Goal: Task Accomplishment & Management: Use online tool/utility

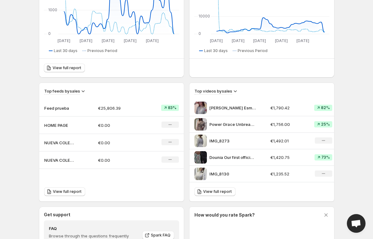
scroll to position [153, 0]
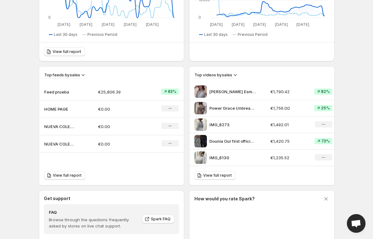
click at [117, 92] on p "€25,806.39" at bounding box center [120, 92] width 44 height 6
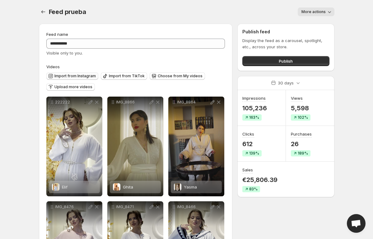
click at [88, 76] on span "Import from Instagram" at bounding box center [74, 75] width 41 height 5
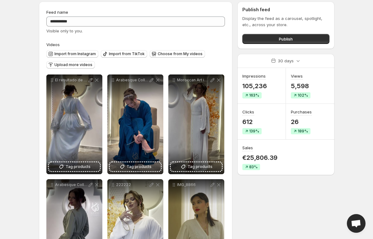
scroll to position [17, 0]
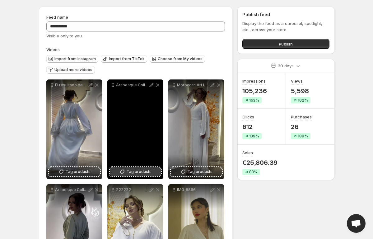
drag, startPoint x: 123, startPoint y: 171, endPoint x: 118, endPoint y: 172, distance: 4.8
click at [118, 172] on button "Tag products" at bounding box center [135, 171] width 51 height 9
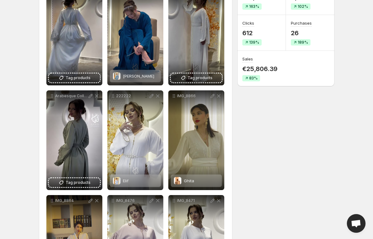
scroll to position [133, 0]
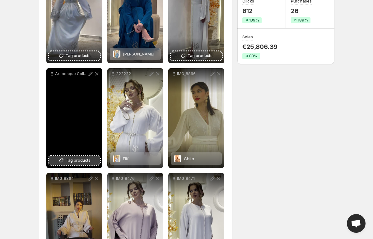
click at [81, 161] on span "Tag products" at bounding box center [78, 160] width 25 height 6
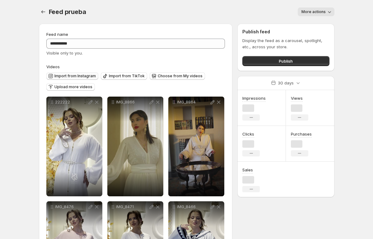
click at [73, 76] on span "Import from Instagram" at bounding box center [74, 75] width 41 height 5
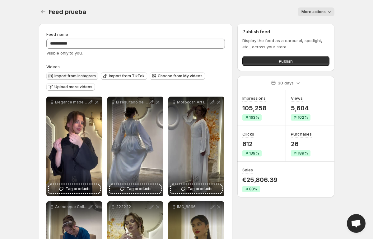
click at [86, 75] on span "Import from Instagram" at bounding box center [74, 75] width 41 height 5
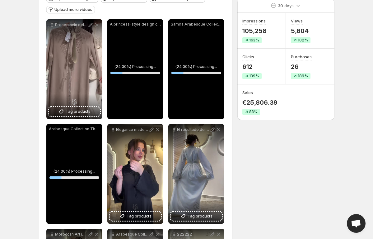
scroll to position [78, 0]
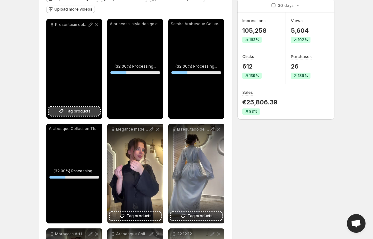
click at [91, 110] on button "Tag products" at bounding box center [74, 111] width 51 height 9
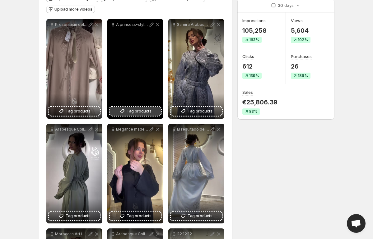
click at [154, 112] on button "Tag products" at bounding box center [135, 111] width 51 height 9
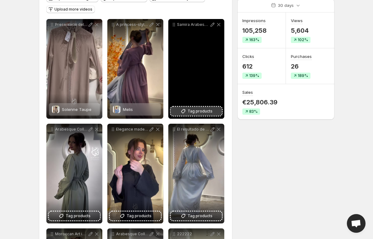
click at [195, 109] on span "Tag products" at bounding box center [200, 111] width 25 height 6
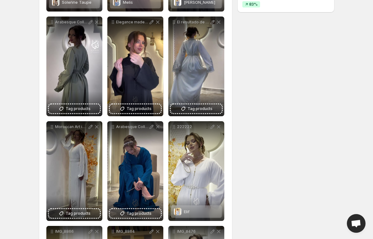
scroll to position [187, 0]
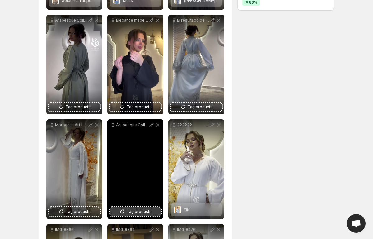
click at [154, 212] on button "Tag products" at bounding box center [135, 211] width 51 height 9
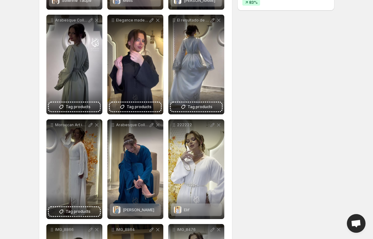
drag, startPoint x: 154, startPoint y: 212, endPoint x: 257, endPoint y: 207, distance: 103.2
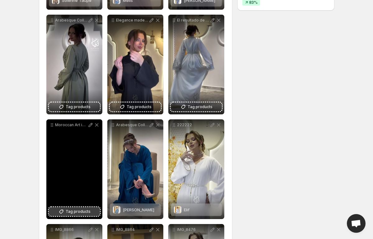
click at [70, 210] on span "Tag products" at bounding box center [78, 211] width 25 height 6
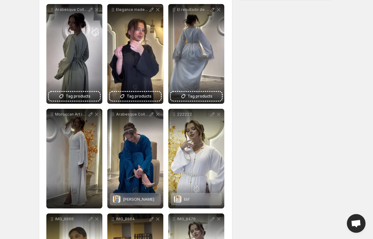
scroll to position [198, 0]
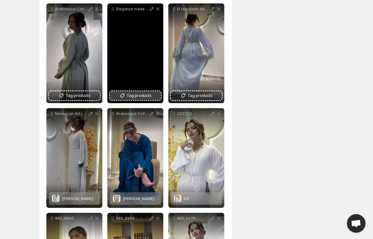
click at [148, 97] on span "Tag products" at bounding box center [139, 95] width 25 height 6
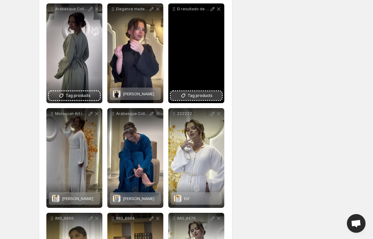
click at [212, 99] on button "Tag products" at bounding box center [196, 95] width 51 height 9
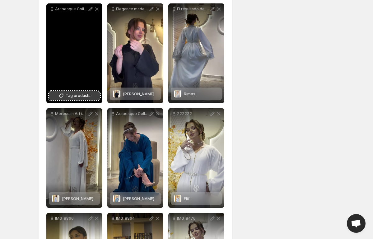
click at [80, 93] on span "Tag products" at bounding box center [78, 95] width 25 height 6
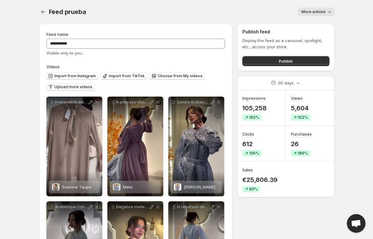
scroll to position [46, 0]
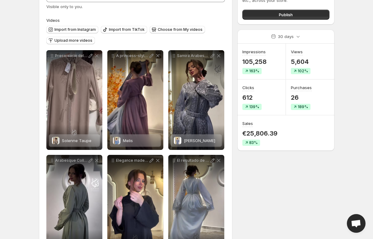
drag, startPoint x: 281, startPoint y: 181, endPoint x: 234, endPoint y: 190, distance: 47.9
click at [76, 29] on span "Import from Instagram" at bounding box center [74, 29] width 41 height 5
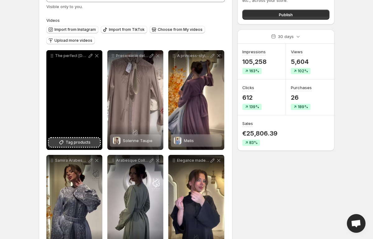
click at [74, 142] on span "Tag products" at bounding box center [78, 142] width 25 height 6
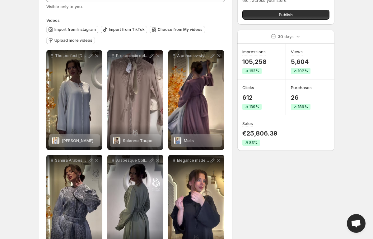
scroll to position [0, 0]
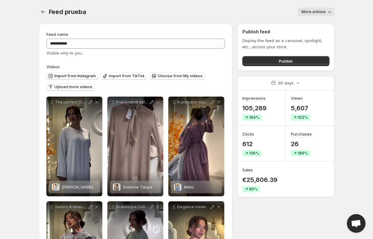
click at [76, 74] on span "Import from Instagram" at bounding box center [74, 75] width 41 height 5
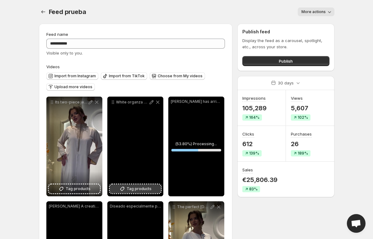
click at [124, 189] on icon at bounding box center [122, 189] width 6 height 6
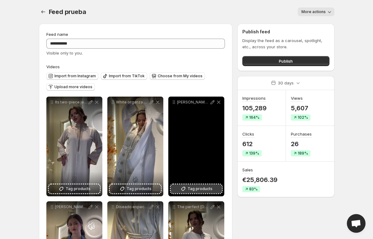
click at [185, 188] on icon at bounding box center [183, 189] width 6 height 6
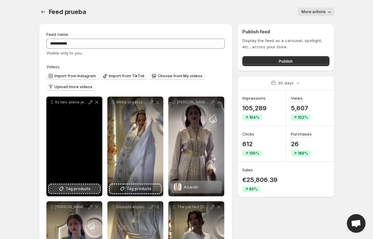
click at [73, 187] on span "Tag products" at bounding box center [78, 189] width 25 height 6
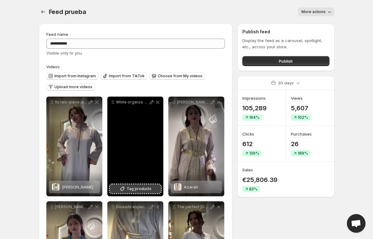
click at [124, 188] on icon at bounding box center [122, 189] width 4 height 4
